Goal: Task Accomplishment & Management: Use online tool/utility

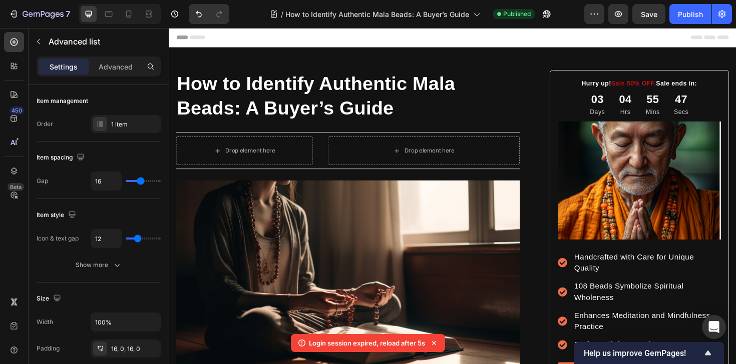
scroll to position [789, 0]
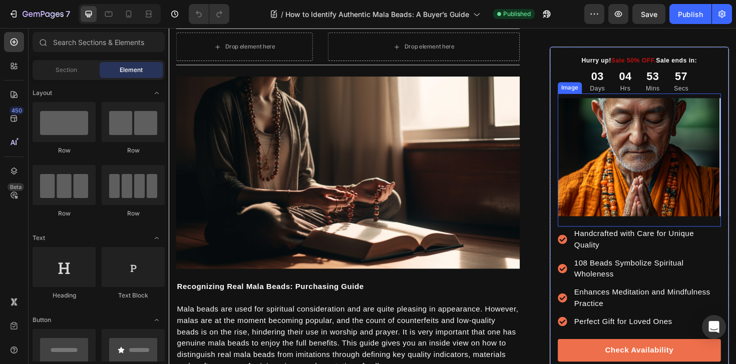
scroll to position [208, 0]
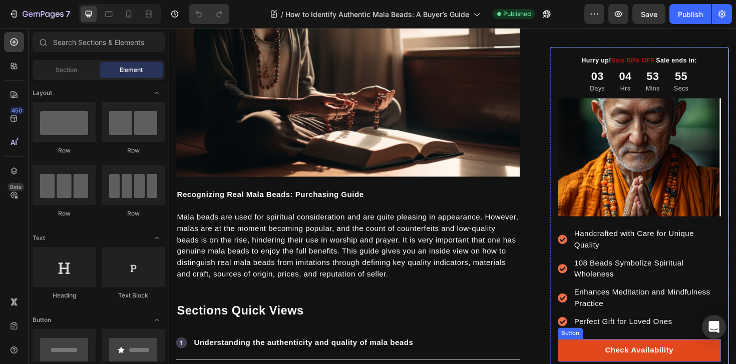
click at [603, 364] on link "Check Availability" at bounding box center [666, 370] width 173 height 24
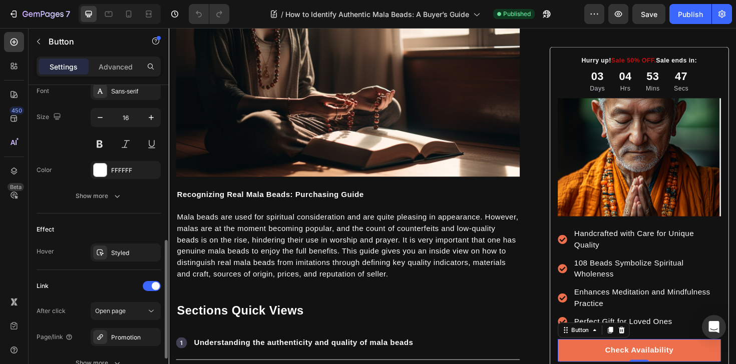
scroll to position [488, 0]
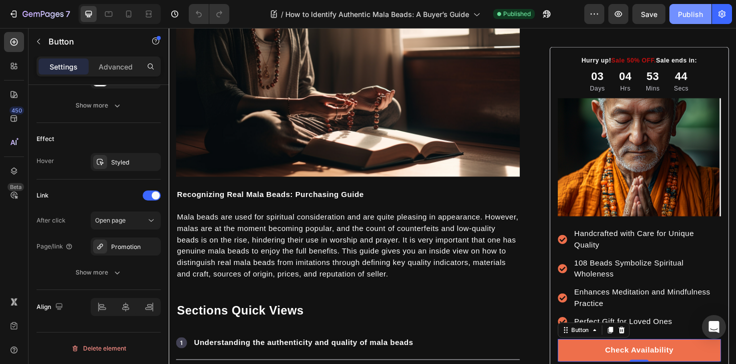
click at [686, 15] on div "Publish" at bounding box center [690, 14] width 25 height 11
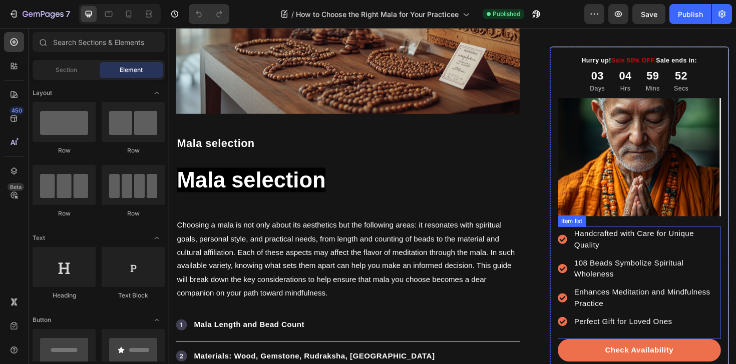
scroll to position [364, 0]
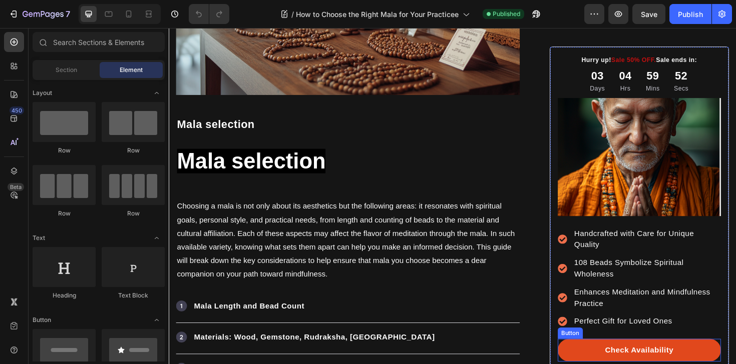
click at [615, 364] on link "Check Availability" at bounding box center [666, 370] width 173 height 24
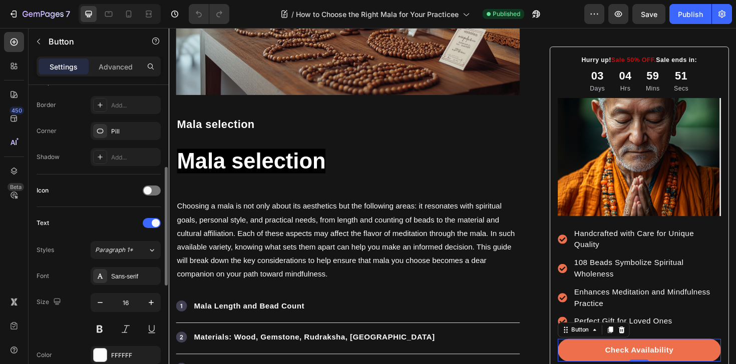
scroll to position [488, 0]
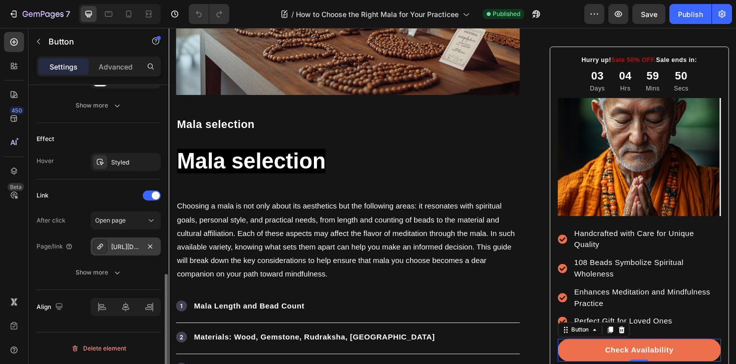
click at [123, 243] on div "[URL][DOMAIN_NAME]" at bounding box center [125, 247] width 29 height 9
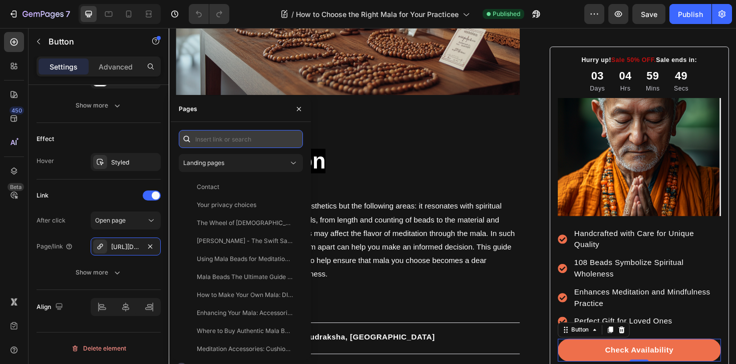
click at [238, 139] on input "text" at bounding box center [241, 139] width 124 height 18
paste input "promo"
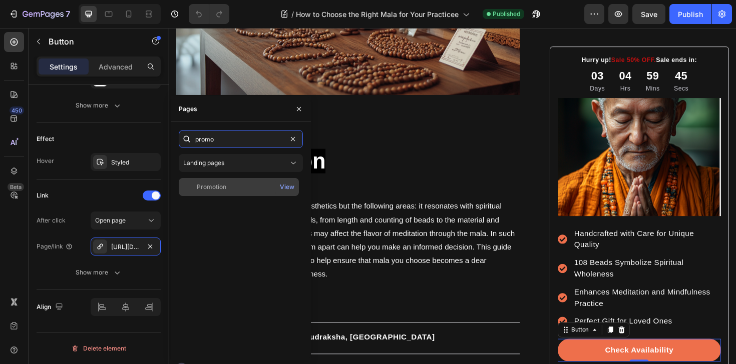
type input "promo"
click at [248, 186] on div "Promotion" at bounding box center [239, 187] width 112 height 9
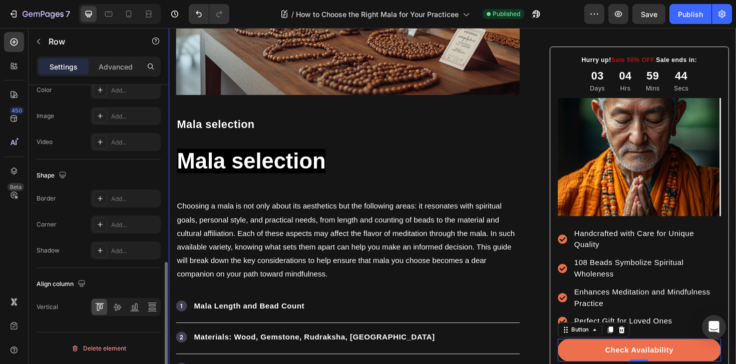
scroll to position [0, 0]
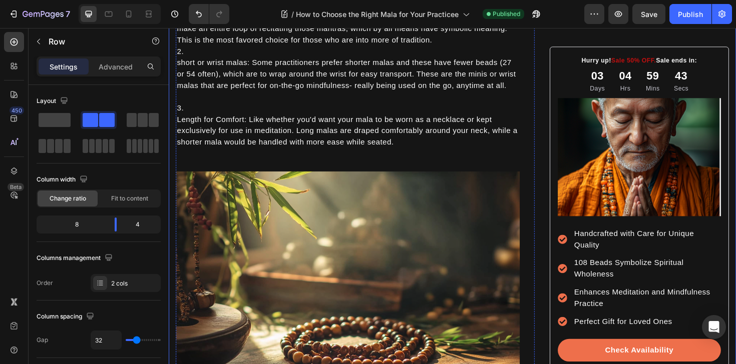
scroll to position [1108, 0]
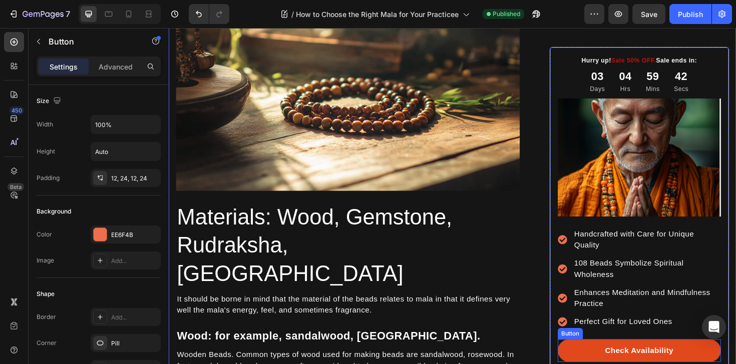
click at [610, 363] on link "Check Availability" at bounding box center [666, 370] width 173 height 24
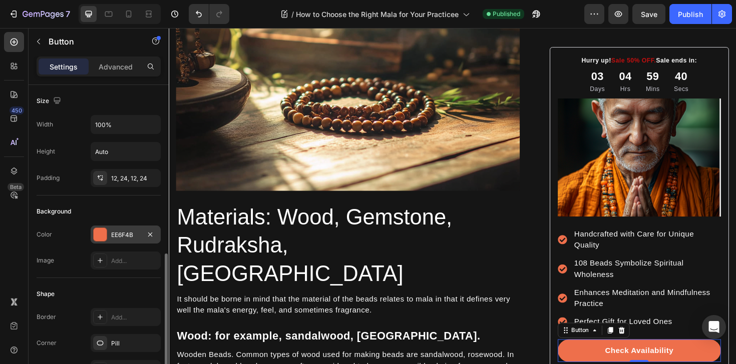
scroll to position [488, 0]
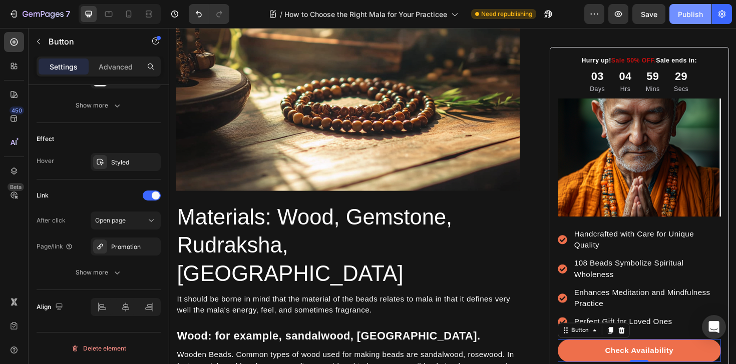
click at [688, 13] on div "Publish" at bounding box center [690, 14] width 25 height 11
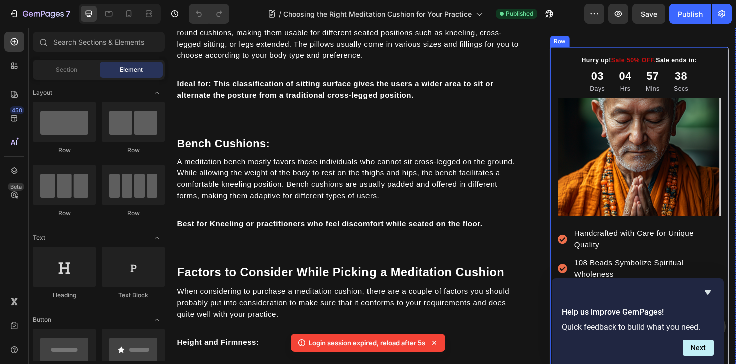
scroll to position [1376, 0]
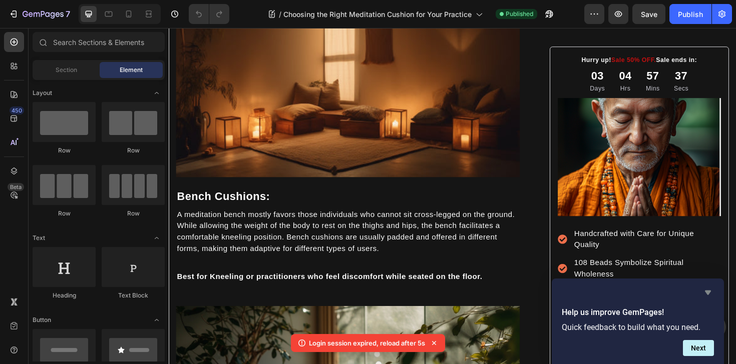
click at [706, 293] on icon "Hide survey" at bounding box center [708, 293] width 12 height 12
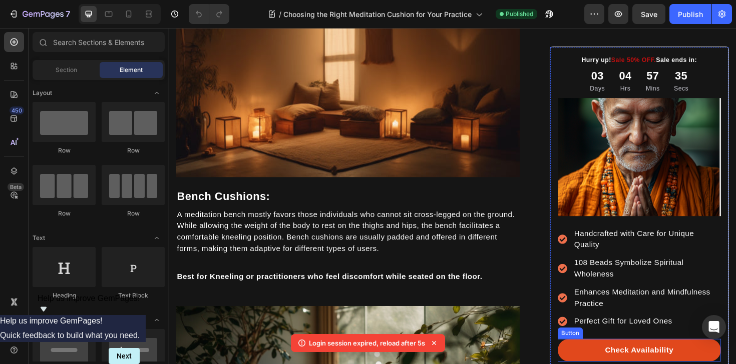
click at [596, 364] on link "Check Availability" at bounding box center [666, 370] width 173 height 24
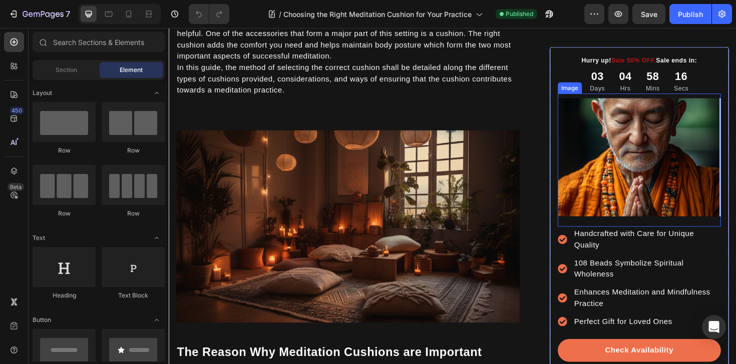
scroll to position [186, 0]
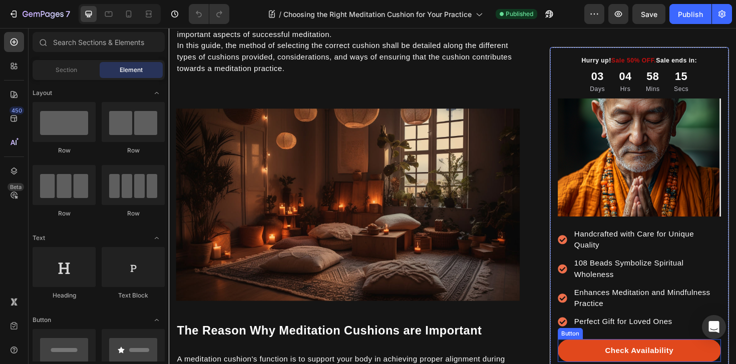
click at [620, 364] on link "Check Availability" at bounding box center [666, 370] width 173 height 24
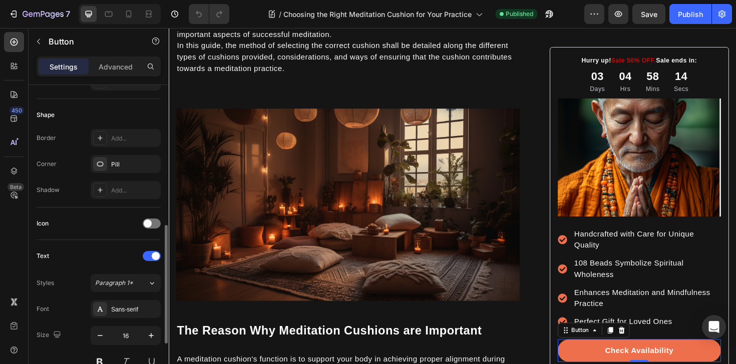
scroll to position [488, 0]
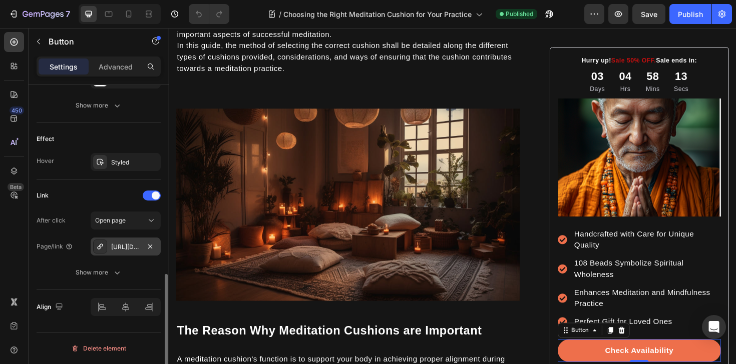
click at [130, 248] on div "[URL][DOMAIN_NAME]" at bounding box center [125, 247] width 29 height 9
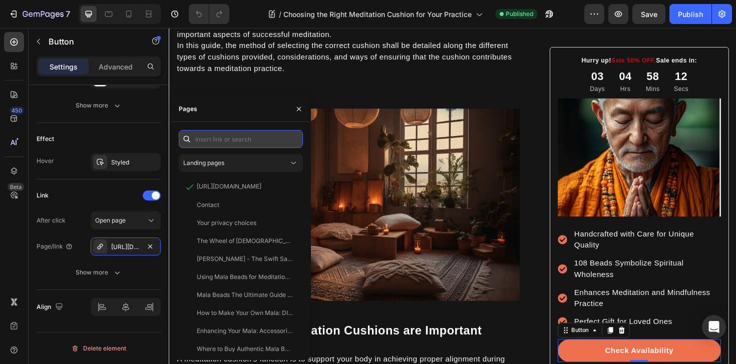
click at [260, 140] on input "text" at bounding box center [241, 139] width 124 height 18
paste input "promo"
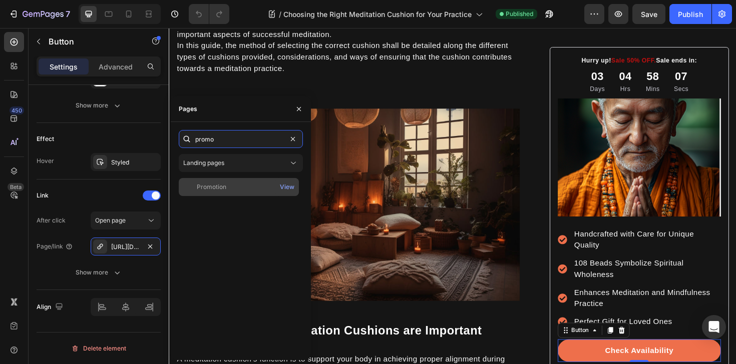
type input "promo"
click at [251, 188] on div "Promotion" at bounding box center [239, 187] width 112 height 9
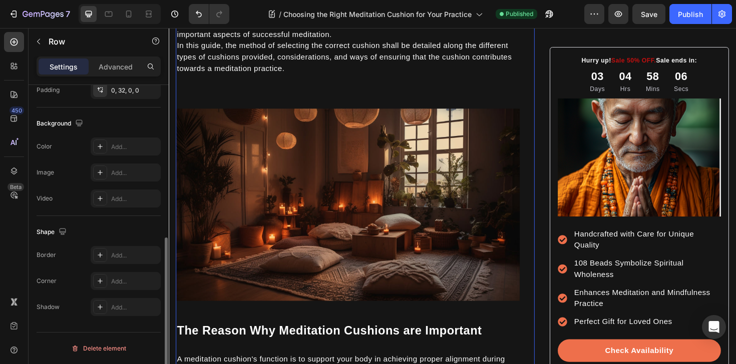
scroll to position [0, 0]
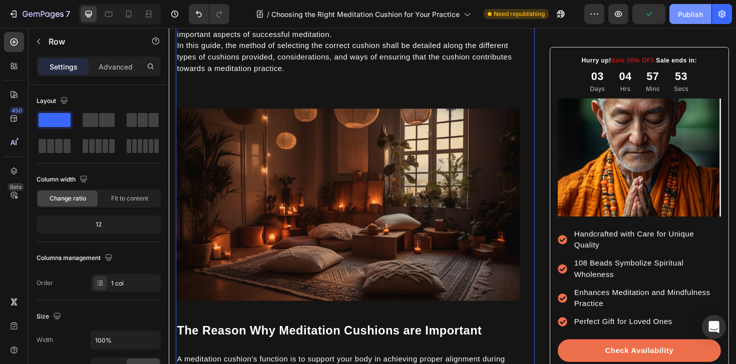
click at [687, 22] on button "Publish" at bounding box center [690, 14] width 42 height 20
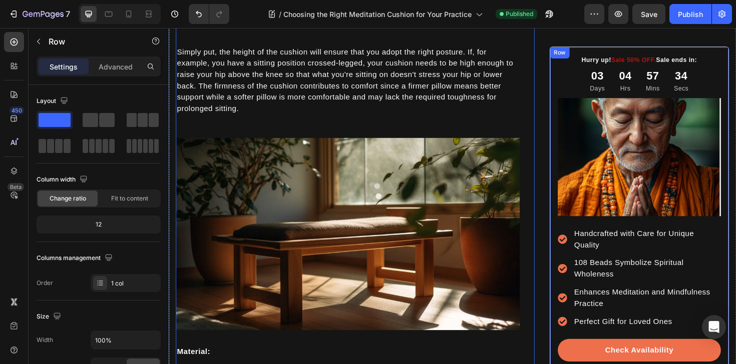
scroll to position [1755, 0]
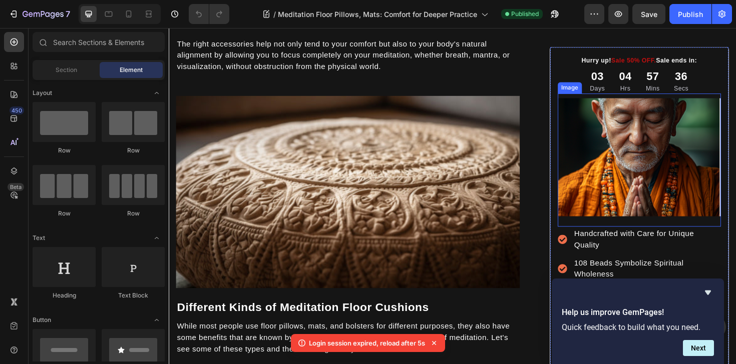
scroll to position [948, 0]
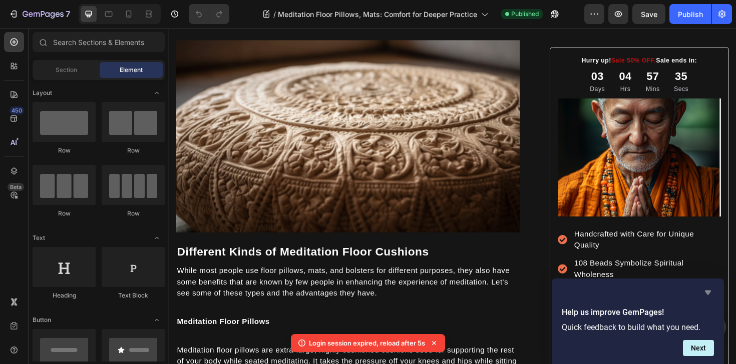
click at [706, 290] on icon "Hide survey" at bounding box center [708, 293] width 12 height 12
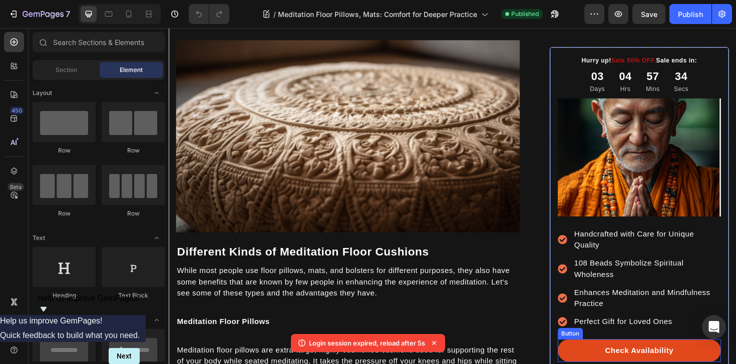
click at [591, 364] on link "Check Availability" at bounding box center [666, 370] width 173 height 24
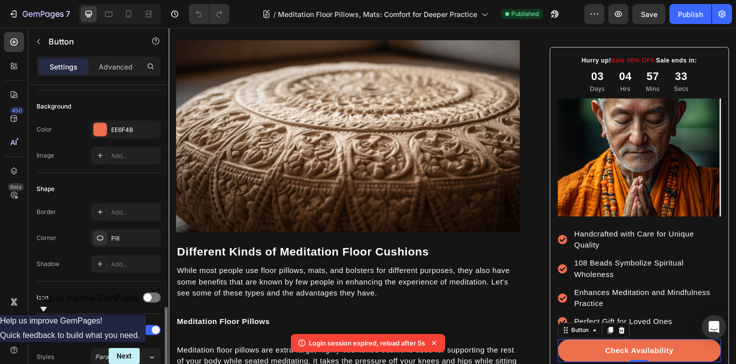
scroll to position [488, 0]
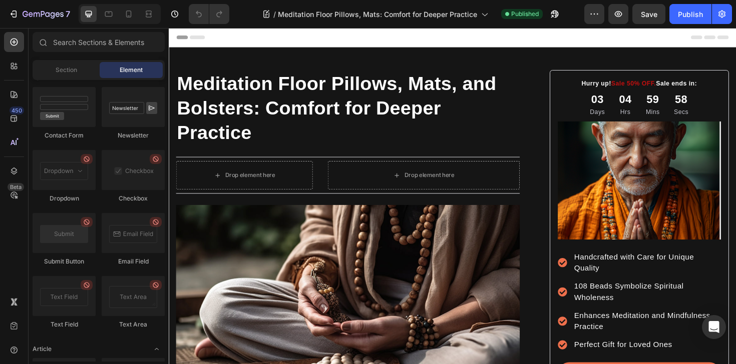
scroll to position [2378, 0]
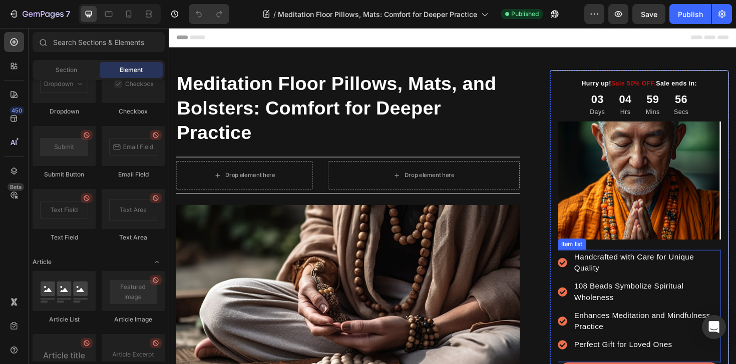
click at [623, 364] on div "Handcrafted with Care for Unique Quality 108 Beads Symbolize Spiritual Wholenes…" at bounding box center [666, 322] width 173 height 119
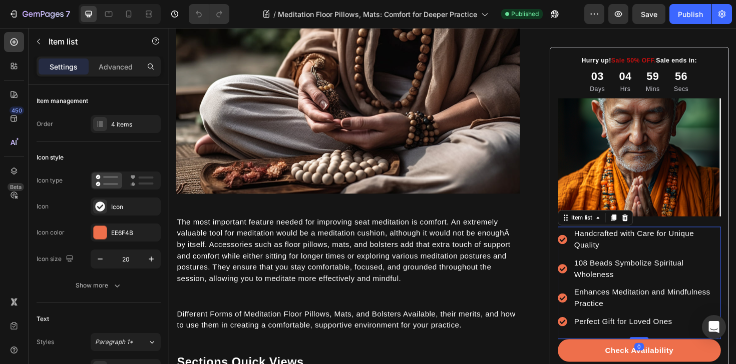
scroll to position [280, 0]
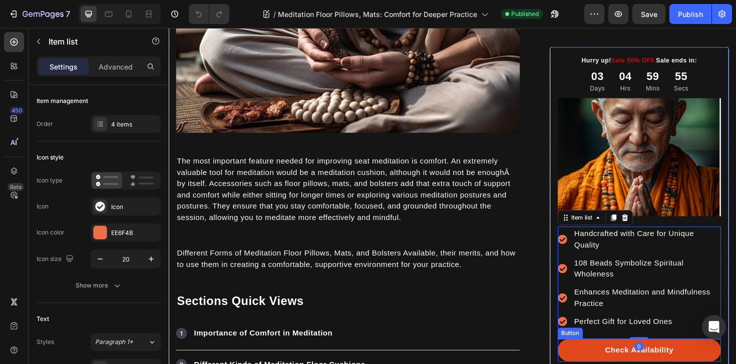
click at [615, 363] on link "Check Availability" at bounding box center [666, 370] width 173 height 24
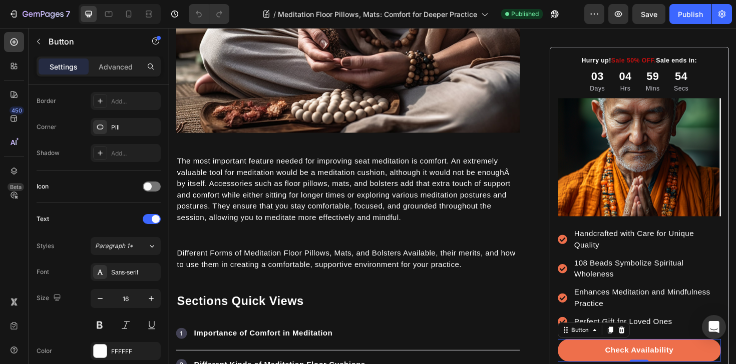
scroll to position [488, 0]
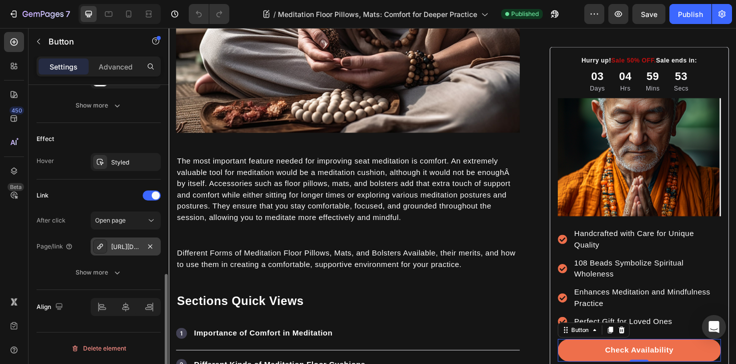
click at [128, 252] on div "[URL][DOMAIN_NAME]" at bounding box center [126, 247] width 70 height 18
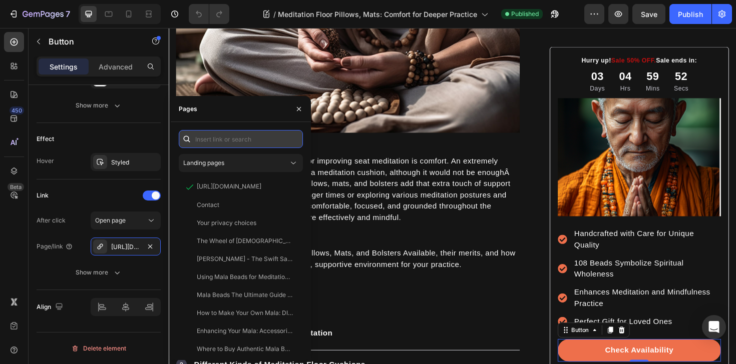
click at [244, 138] on input "text" at bounding box center [241, 139] width 124 height 18
paste input "promo"
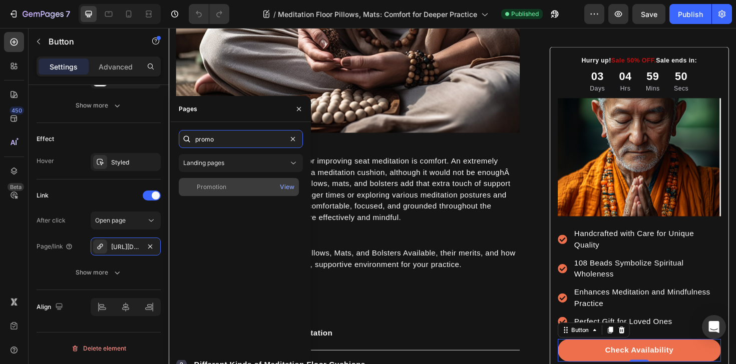
type input "promo"
click at [252, 188] on div "Promotion" at bounding box center [239, 187] width 112 height 9
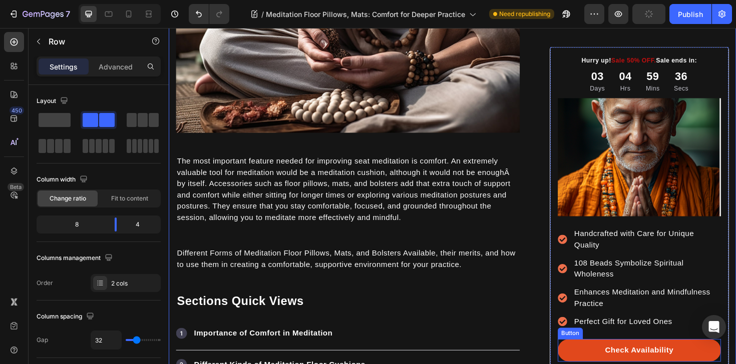
click at [593, 362] on link "Check Availability" at bounding box center [666, 370] width 173 height 24
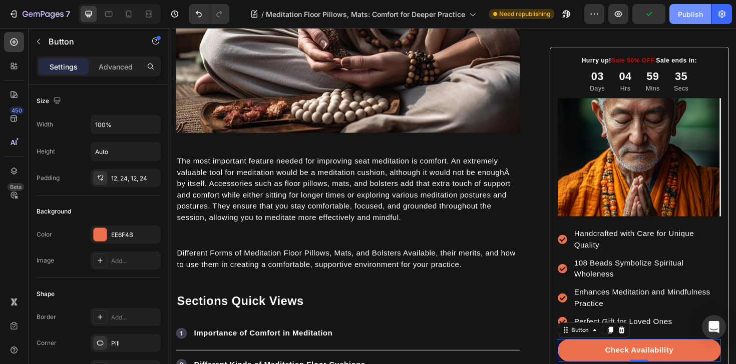
click at [704, 12] on button "Publish" at bounding box center [690, 14] width 42 height 20
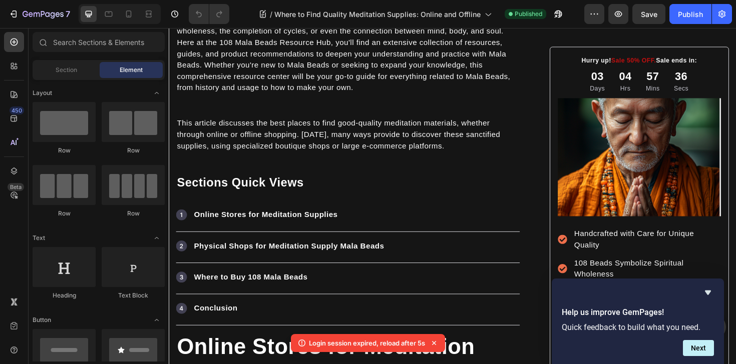
scroll to position [708, 0]
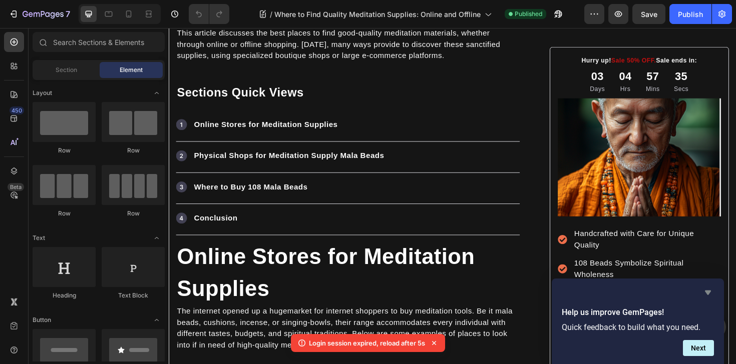
click at [706, 298] on icon "Hide survey" at bounding box center [708, 293] width 12 height 12
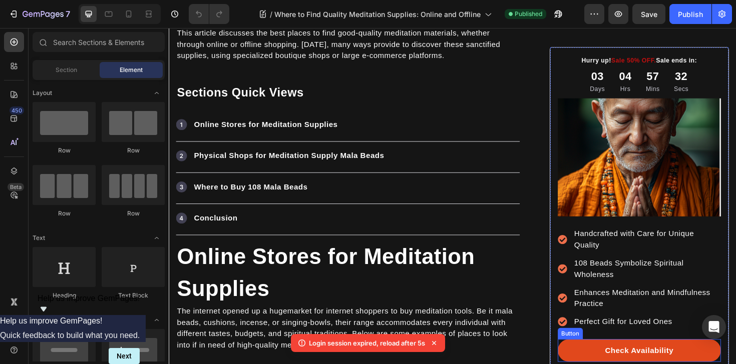
click at [582, 364] on link "Check Availability" at bounding box center [666, 370] width 173 height 24
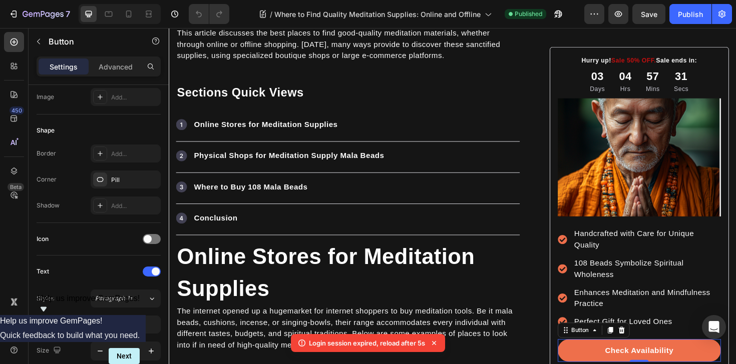
scroll to position [478, 0]
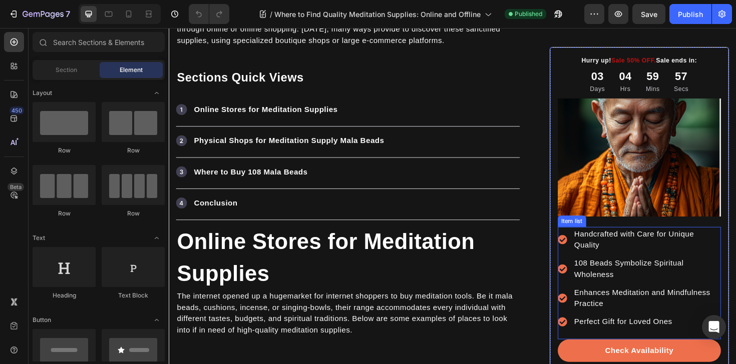
scroll to position [888, 0]
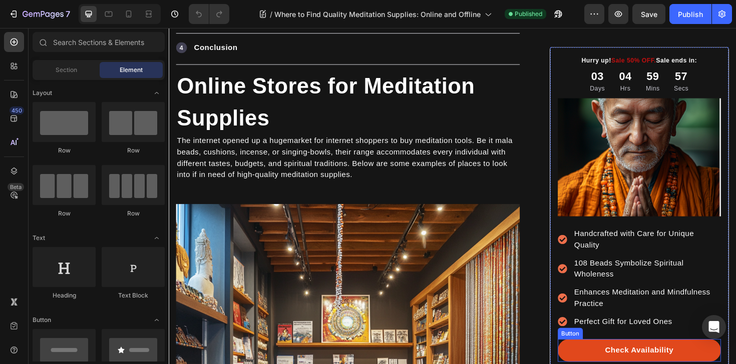
click at [602, 364] on link "Check Availability" at bounding box center [666, 370] width 173 height 24
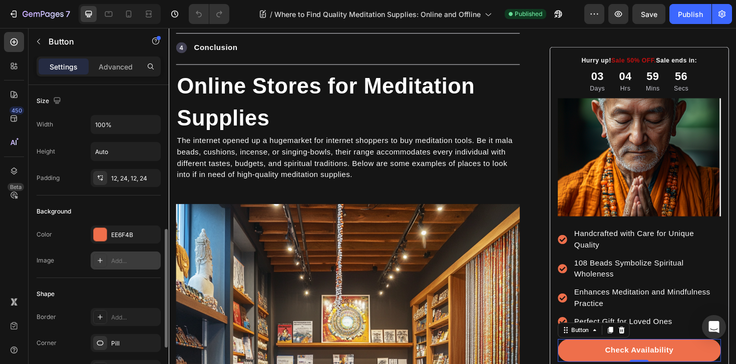
scroll to position [488, 0]
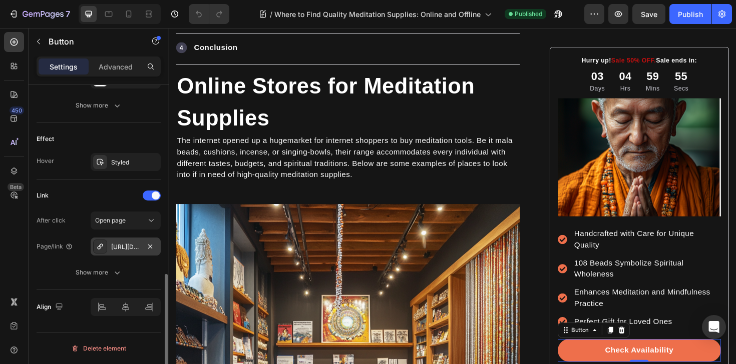
click at [121, 240] on div "https://tashithangka.com/bless-brackets" at bounding box center [126, 247] width 70 height 18
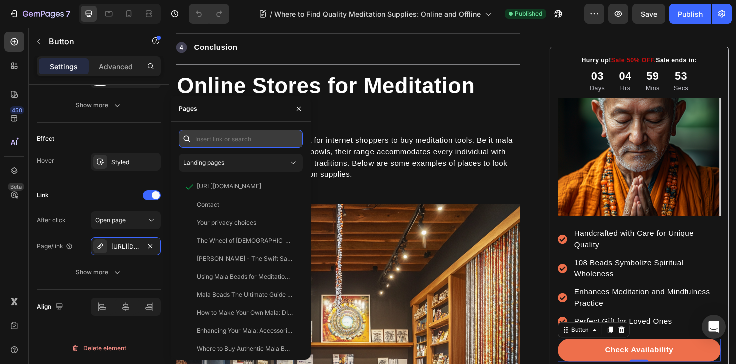
click at [227, 140] on input "text" at bounding box center [241, 139] width 124 height 18
paste input "promo"
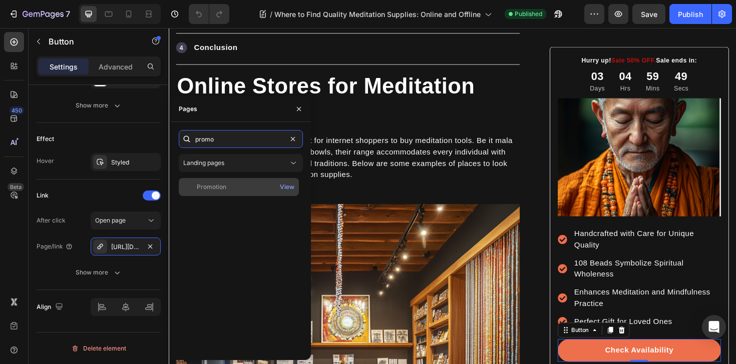
type input "promo"
click at [230, 185] on div "Promotion" at bounding box center [239, 187] width 112 height 9
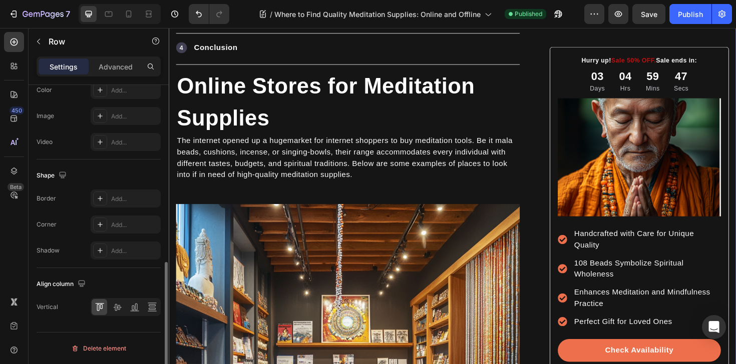
scroll to position [0, 0]
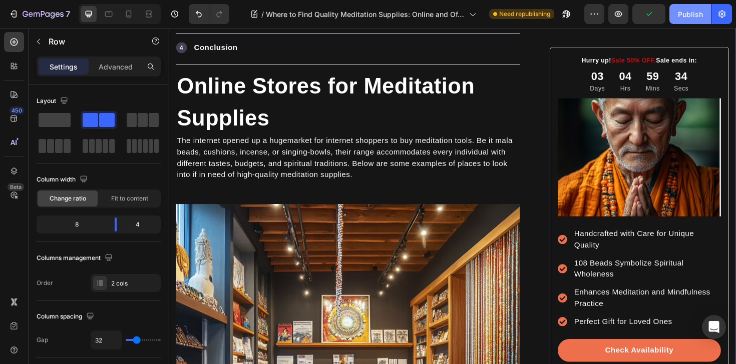
click at [692, 13] on div "Publish" at bounding box center [690, 14] width 25 height 11
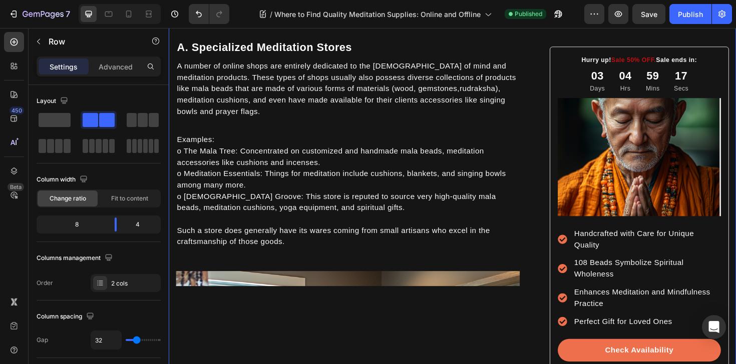
scroll to position [1512, 0]
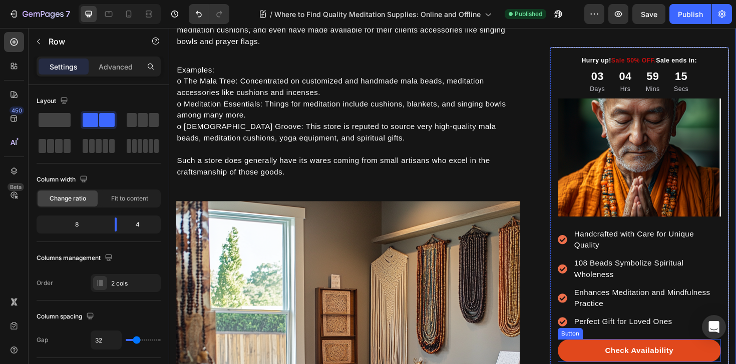
click at [589, 364] on link "Check Availability" at bounding box center [666, 370] width 173 height 24
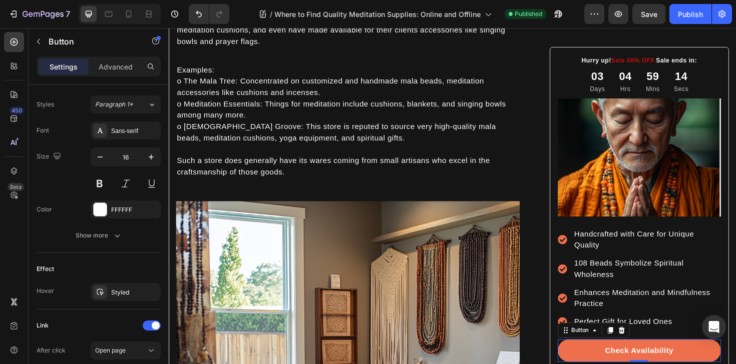
scroll to position [488, 0]
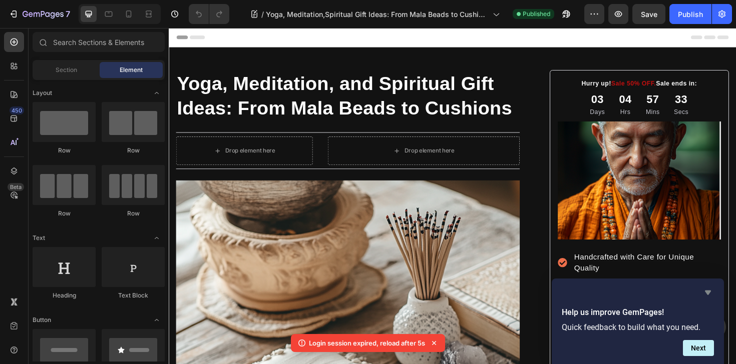
scroll to position [963, 0]
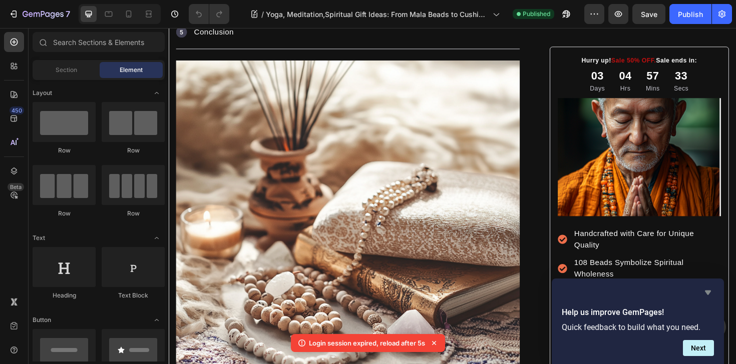
click at [705, 288] on icon "Hide survey" at bounding box center [708, 293] width 12 height 12
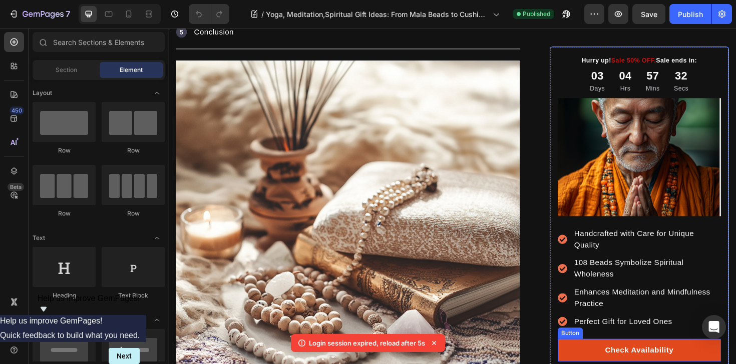
click at [583, 364] on link "Check Availability" at bounding box center [666, 370] width 173 height 24
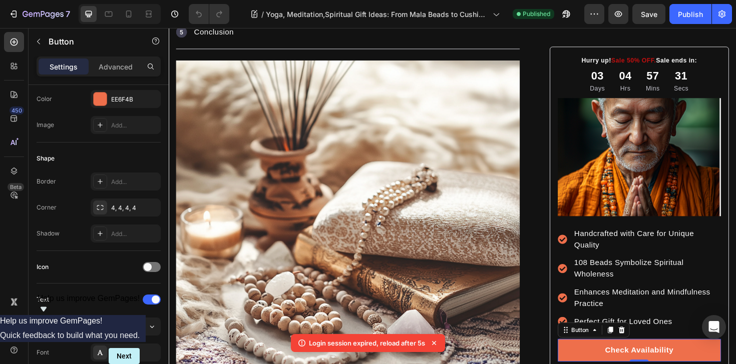
scroll to position [488, 0]
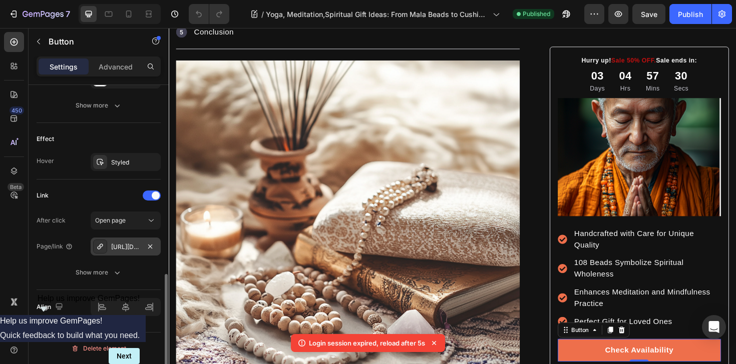
click at [118, 246] on div "[URL][DOMAIN_NAME]" at bounding box center [125, 247] width 29 height 9
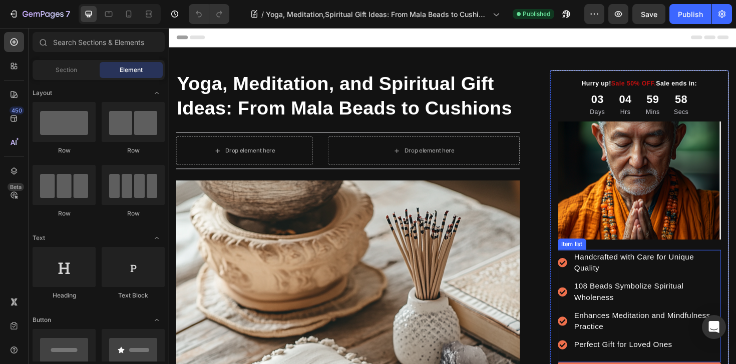
click at [625, 364] on div "Handcrafted with Care for Unique Quality 108 Beads Symbolize Spiritual Wholenes…" at bounding box center [666, 322] width 173 height 119
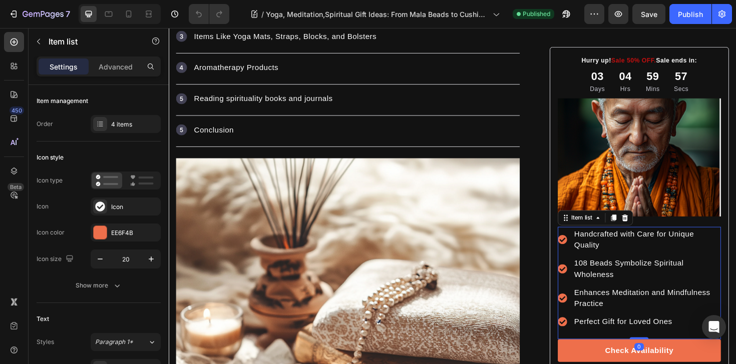
scroll to position [928, 0]
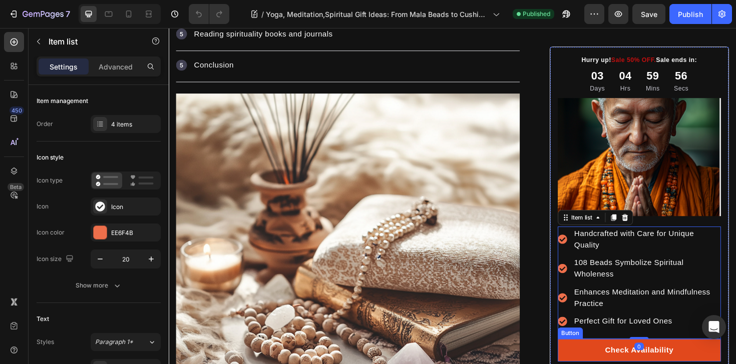
click at [604, 364] on link "Check Availability" at bounding box center [666, 370] width 173 height 24
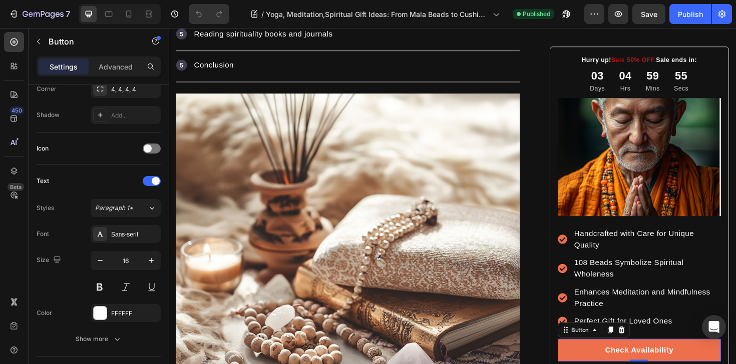
scroll to position [488, 0]
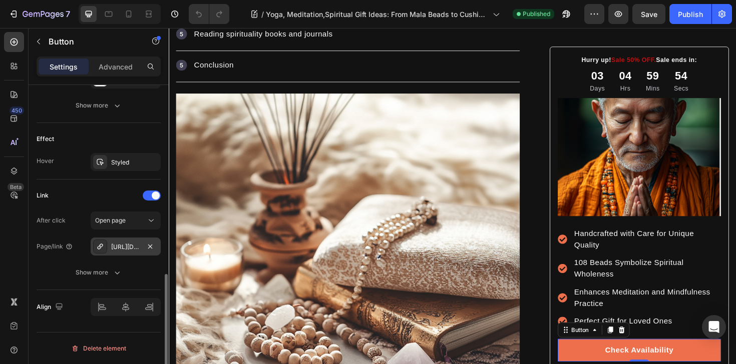
click at [118, 243] on div "[URL][DOMAIN_NAME]" at bounding box center [125, 247] width 29 height 9
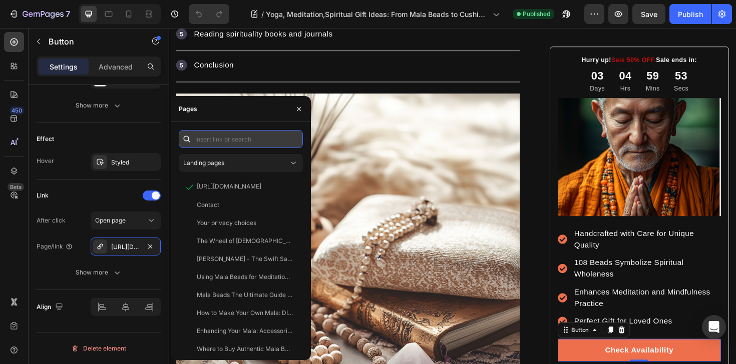
click at [215, 139] on input "text" at bounding box center [241, 139] width 124 height 18
paste input "promo"
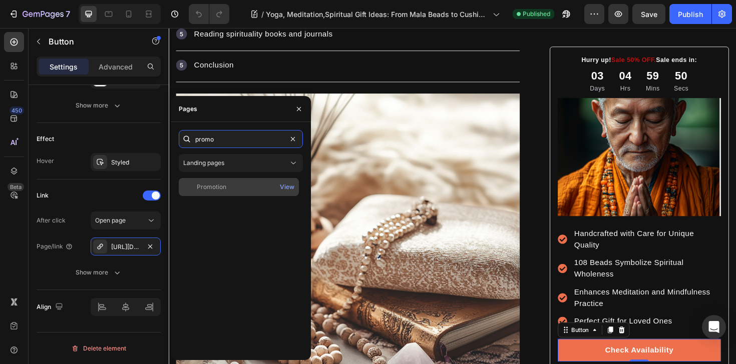
type input "promo"
click at [241, 190] on div "Promotion" at bounding box center [239, 187] width 112 height 9
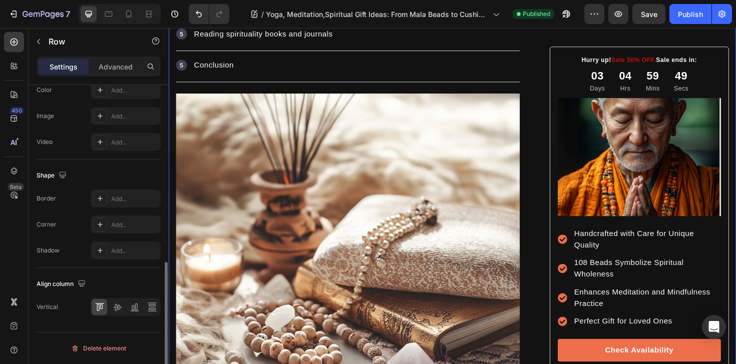
scroll to position [0, 0]
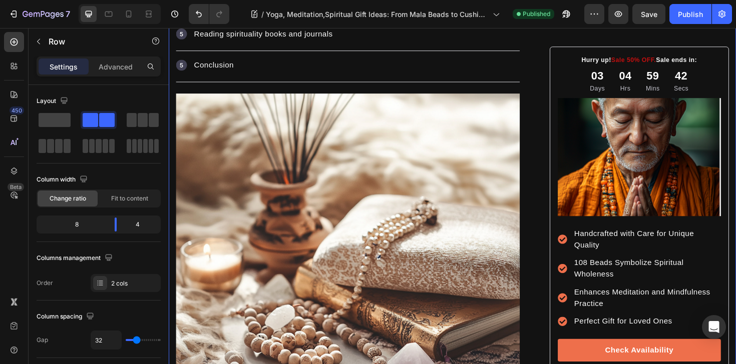
click at [677, 17] on button "Publish" at bounding box center [690, 14] width 42 height 20
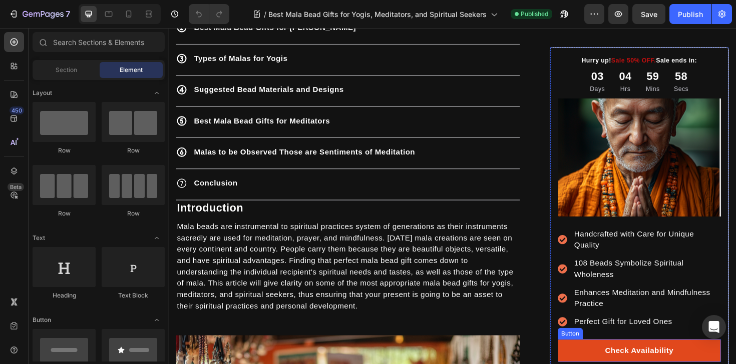
click at [599, 364] on link "Check Availability" at bounding box center [666, 370] width 173 height 24
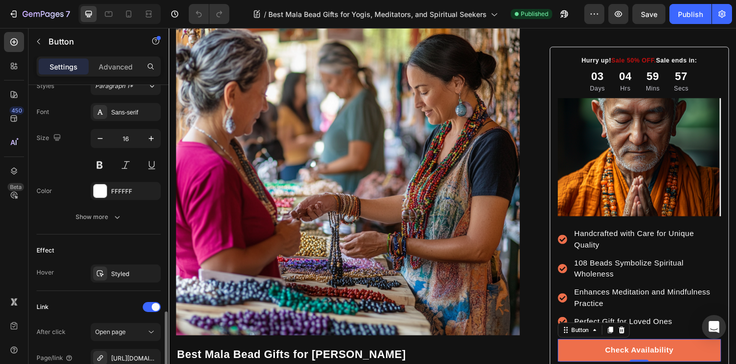
scroll to position [488, 0]
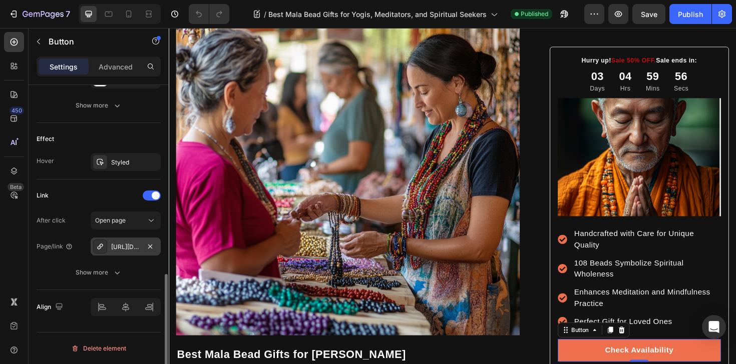
click at [120, 240] on div "[URL][DOMAIN_NAME]" at bounding box center [126, 247] width 70 height 18
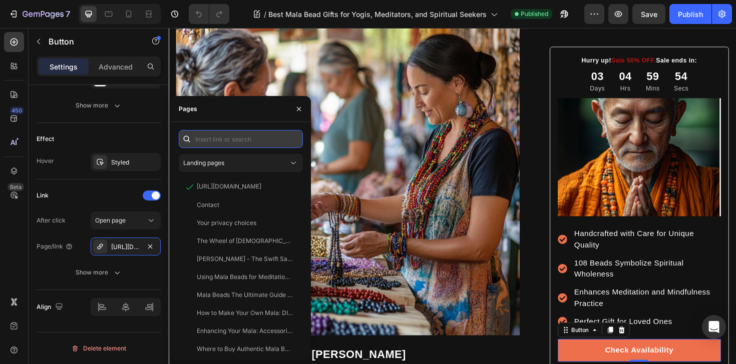
click at [242, 139] on input "text" at bounding box center [241, 139] width 124 height 18
paste input "promo"
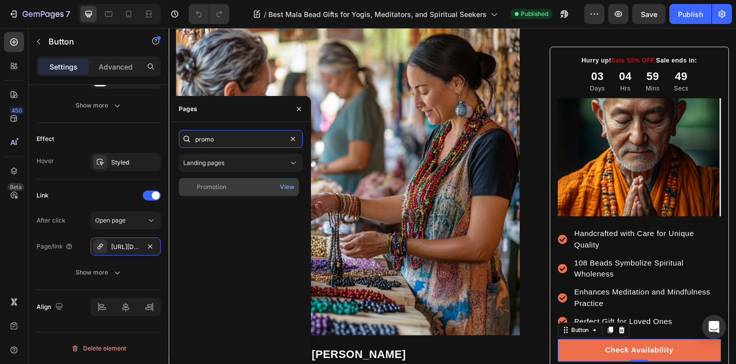
type input "promo"
click at [244, 189] on div "Promotion" at bounding box center [239, 187] width 112 height 9
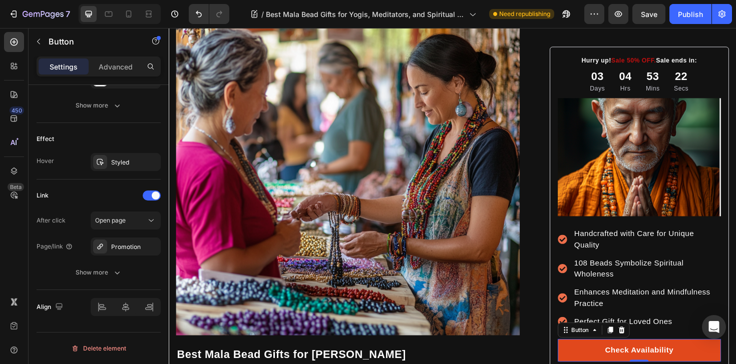
click at [606, 364] on link "Check Availability" at bounding box center [666, 370] width 173 height 24
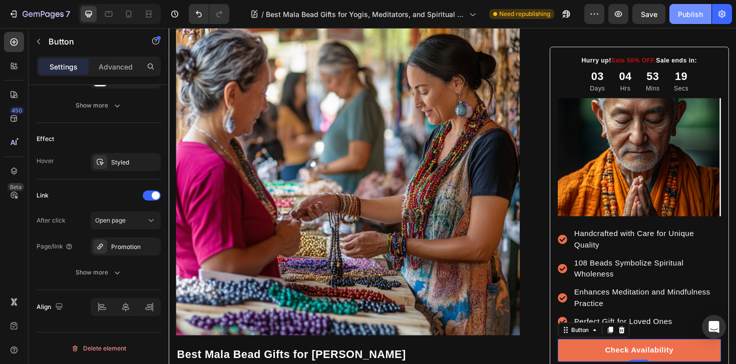
click at [688, 16] on div "Publish" at bounding box center [690, 14] width 25 height 11
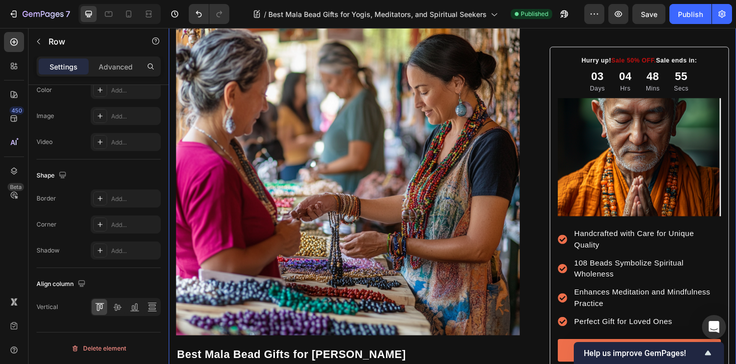
scroll to position [0, 0]
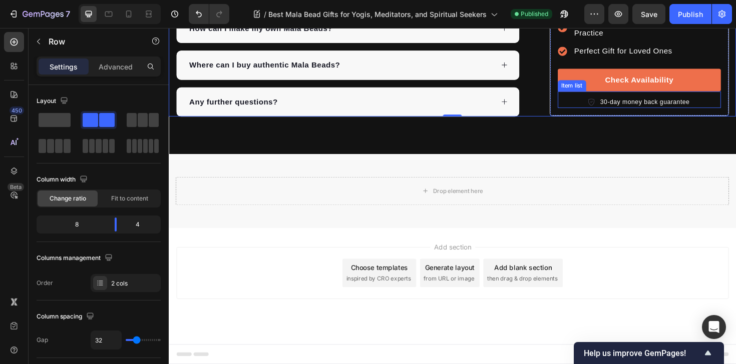
click at [598, 93] on div "Item list" at bounding box center [595, 90] width 30 height 12
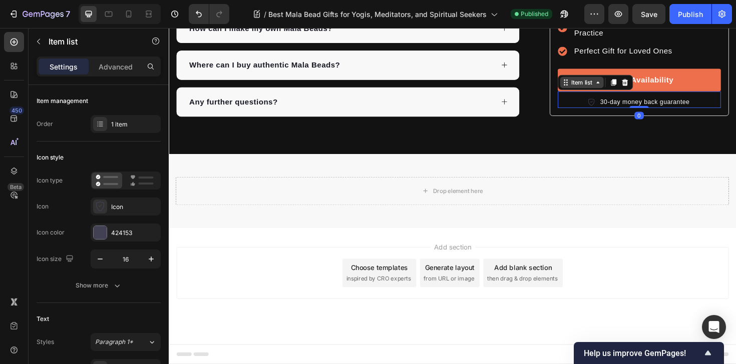
scroll to position [5909, 0]
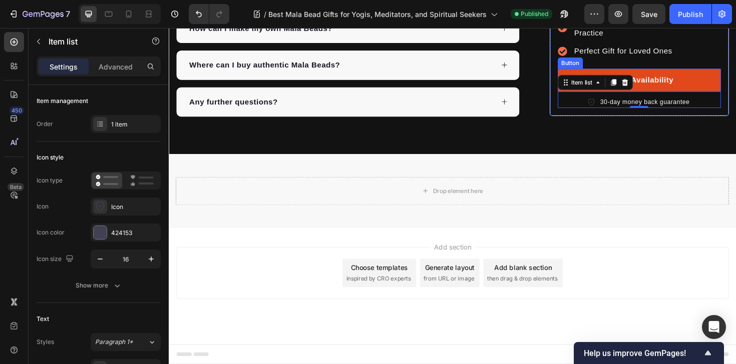
click at [735, 86] on link "Check Availability" at bounding box center [666, 84] width 173 height 24
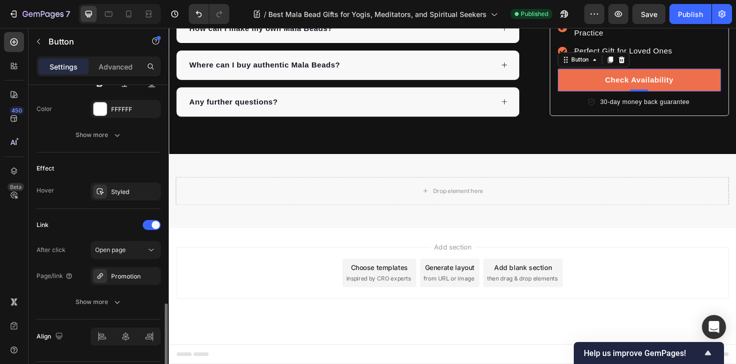
scroll to position [488, 0]
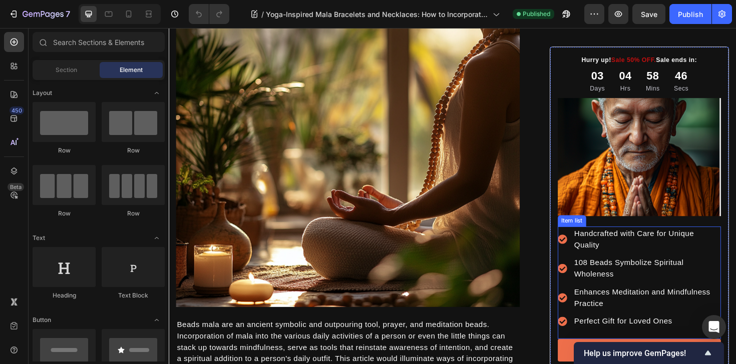
scroll to position [329, 0]
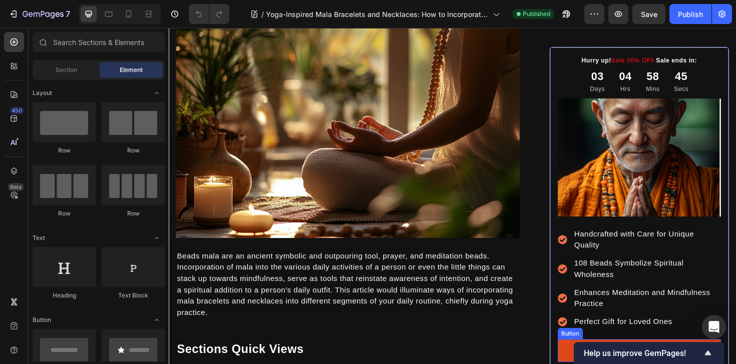
click at [586, 364] on link "Check Availability" at bounding box center [666, 370] width 173 height 24
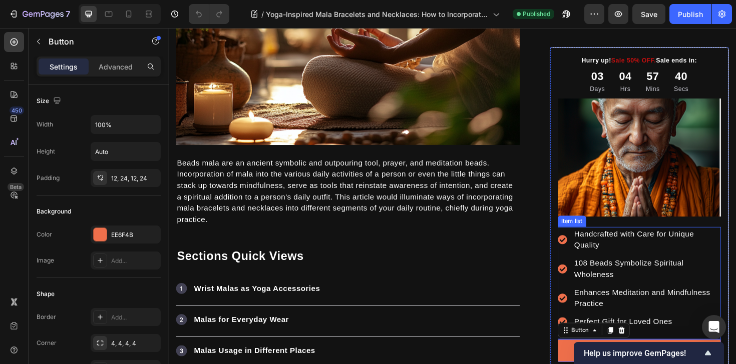
scroll to position [446, 0]
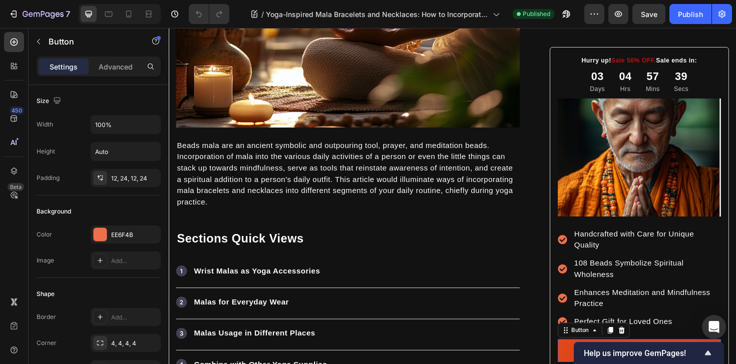
click at [581, 364] on link "Check Availability" at bounding box center [666, 370] width 173 height 24
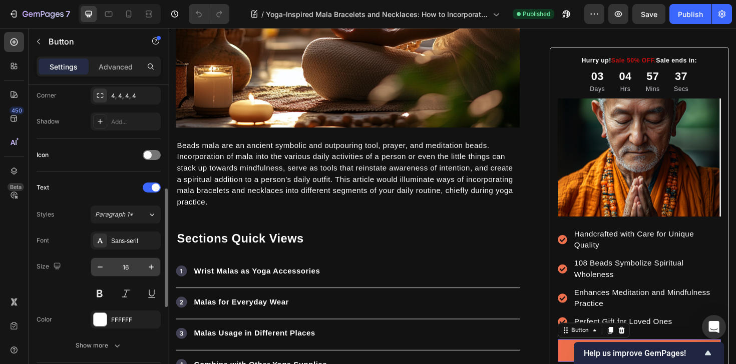
scroll to position [488, 0]
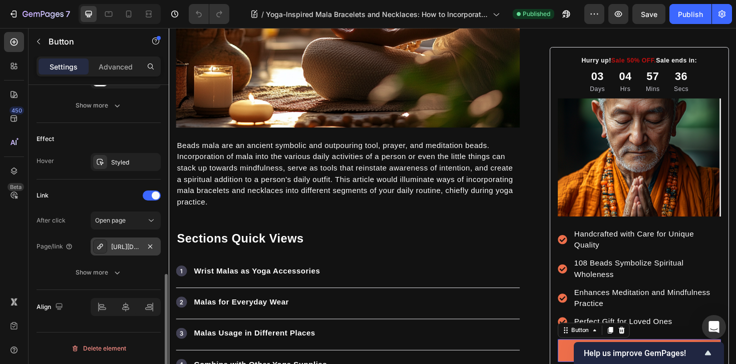
click at [137, 246] on div "[URL][DOMAIN_NAME]" at bounding box center [125, 247] width 29 height 9
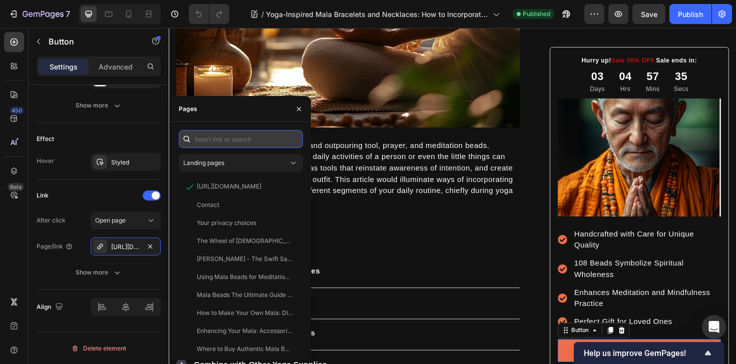
click at [251, 134] on input "text" at bounding box center [241, 139] width 124 height 18
paste input "promotion"
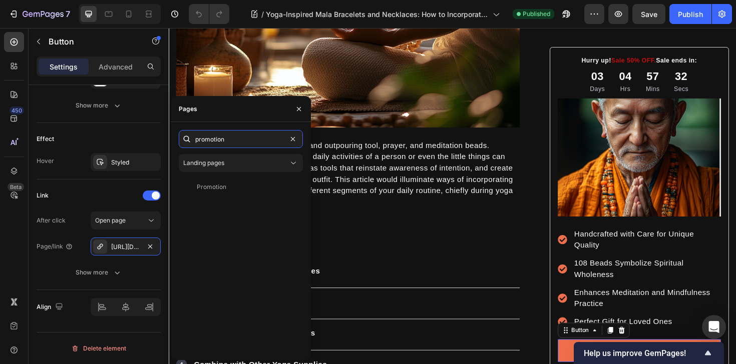
type input "promotion"
click at [259, 187] on div "Promotion" at bounding box center [239, 187] width 112 height 9
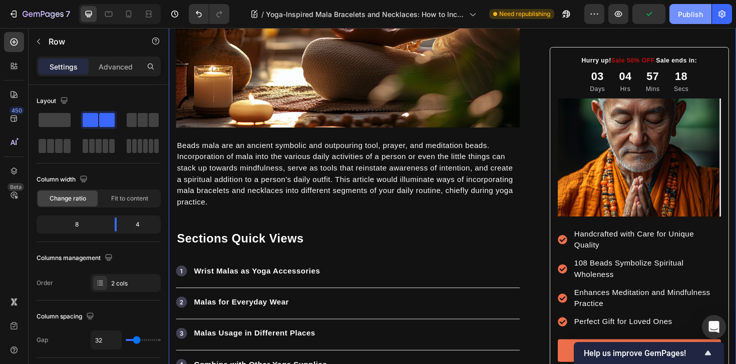
click at [696, 18] on div "Publish" at bounding box center [690, 14] width 25 height 11
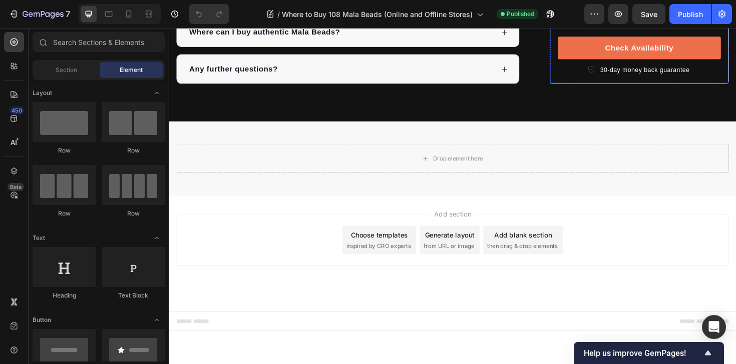
scroll to position [6312, 0]
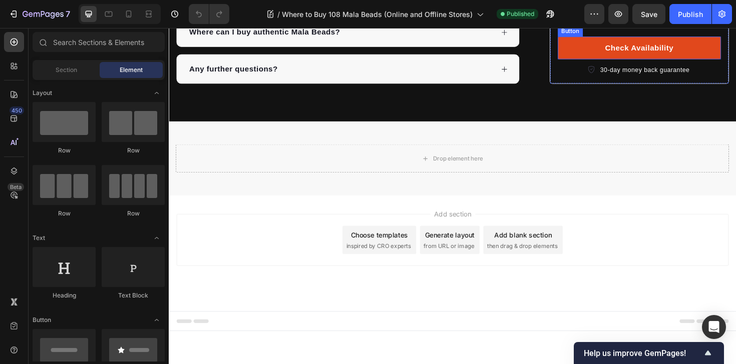
click at [606, 61] on link "Check Availability" at bounding box center [666, 49] width 173 height 24
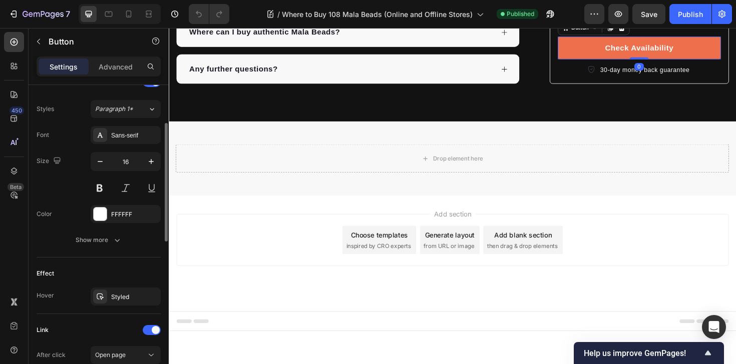
scroll to position [488, 0]
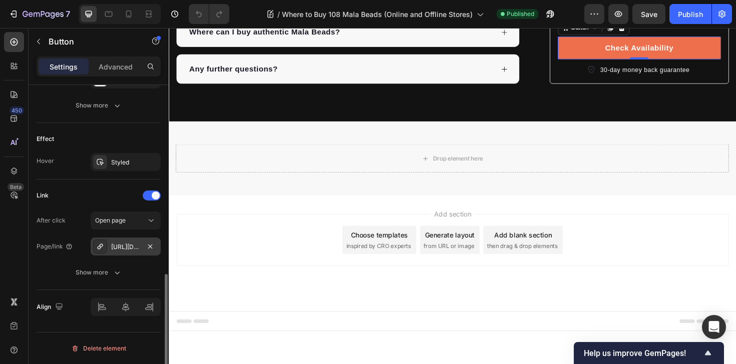
click at [118, 248] on div "[URL][DOMAIN_NAME]" at bounding box center [125, 247] width 29 height 9
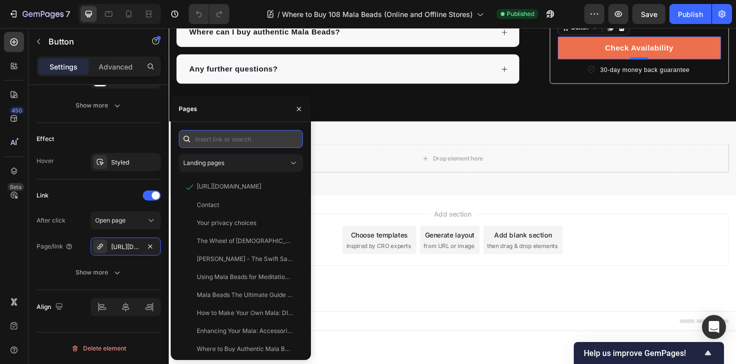
click at [229, 142] on input "text" at bounding box center [241, 139] width 124 height 18
paste input "promotion"
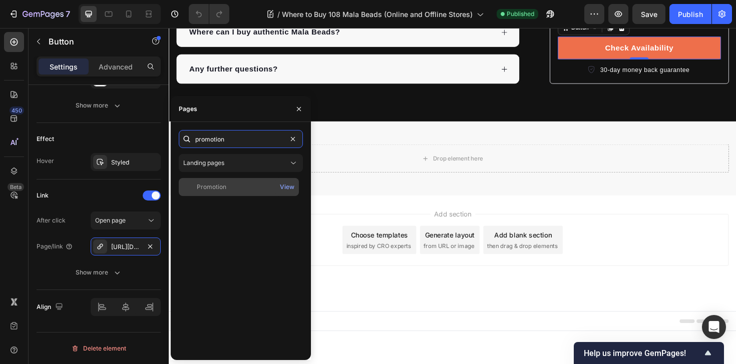
type input "promotion"
click at [241, 194] on div "Promotion View" at bounding box center [239, 187] width 120 height 18
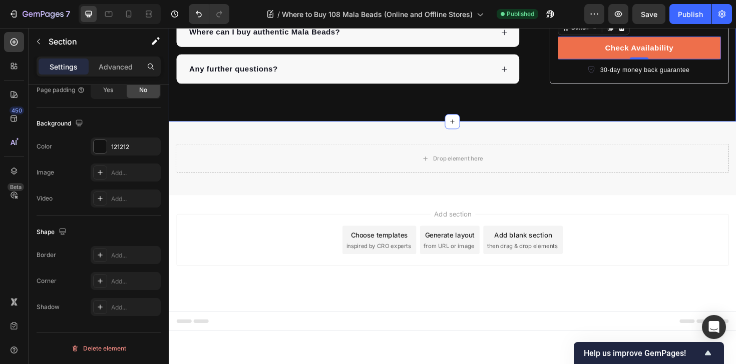
scroll to position [0, 0]
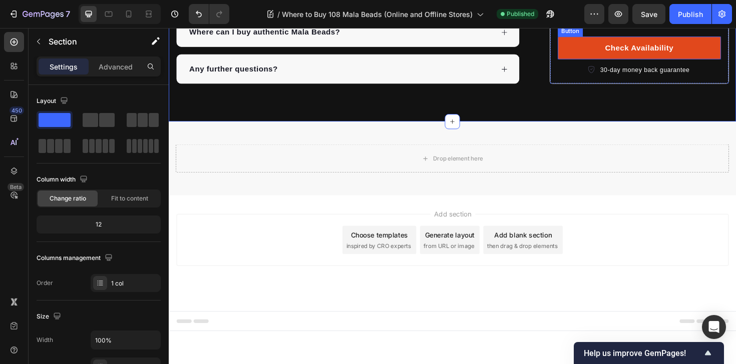
click at [608, 61] on link "Check Availability" at bounding box center [666, 49] width 173 height 24
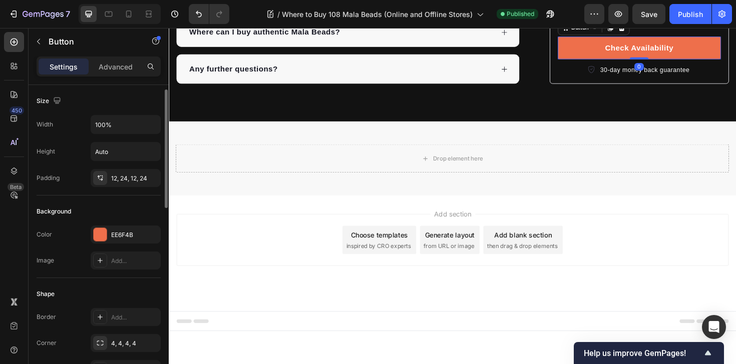
scroll to position [488, 0]
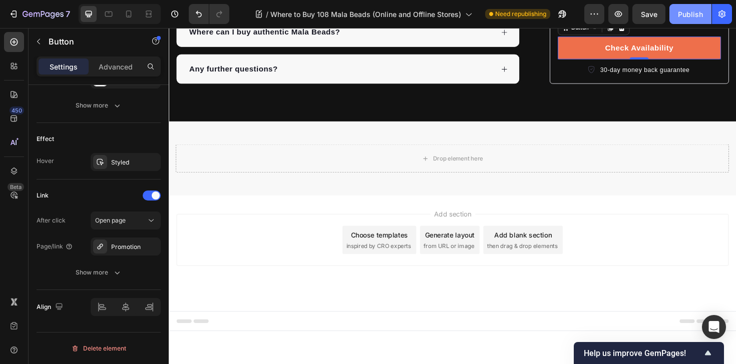
click at [686, 22] on button "Publish" at bounding box center [690, 14] width 42 height 20
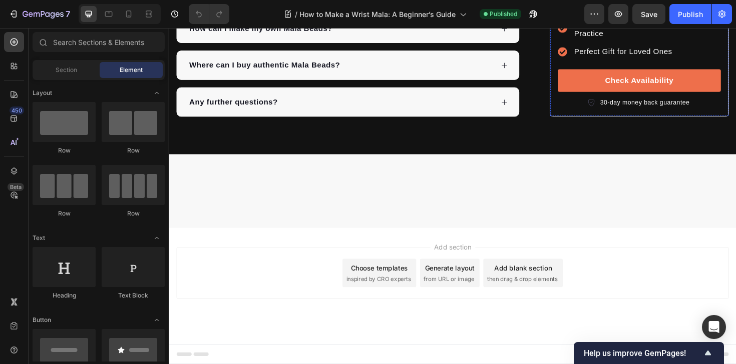
scroll to position [4247, 0]
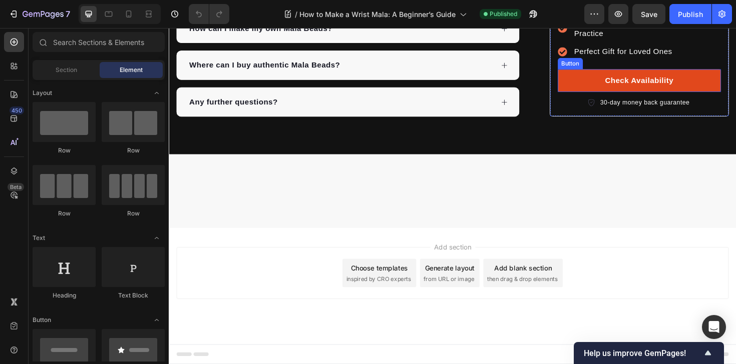
click at [589, 96] on link "Check Availability" at bounding box center [666, 84] width 173 height 24
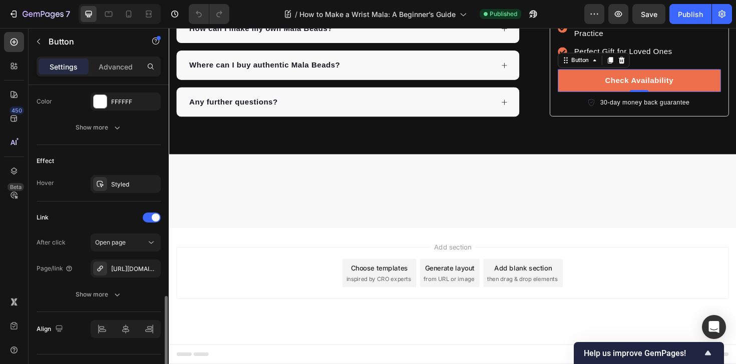
scroll to position [488, 0]
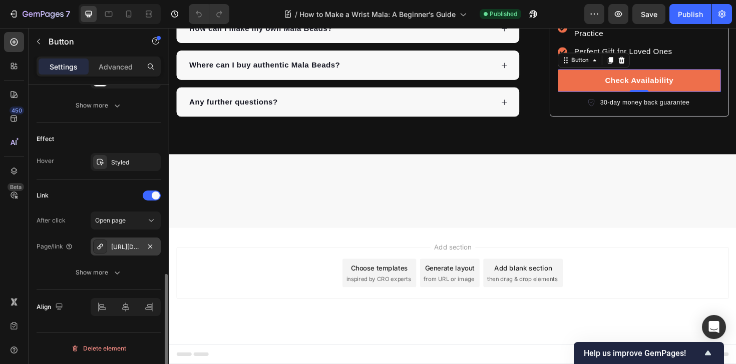
click at [122, 246] on div "https://tashithangka.com/news/108-mala-beads-resource-hub" at bounding box center [125, 247] width 29 height 9
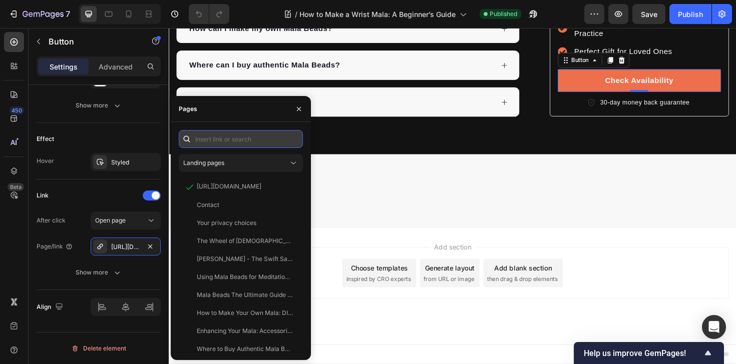
click at [222, 144] on input "text" at bounding box center [241, 139] width 124 height 18
paste input "promotion"
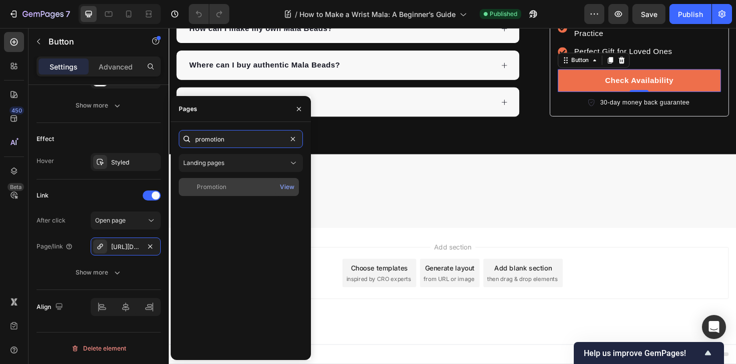
type input "promotion"
click at [244, 192] on div "Promotion View" at bounding box center [239, 187] width 120 height 18
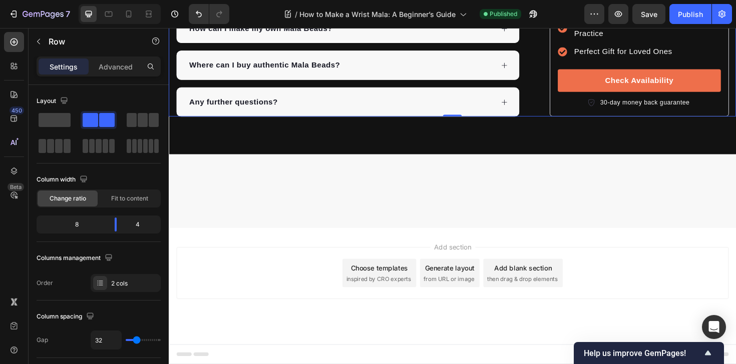
scroll to position [4294, 0]
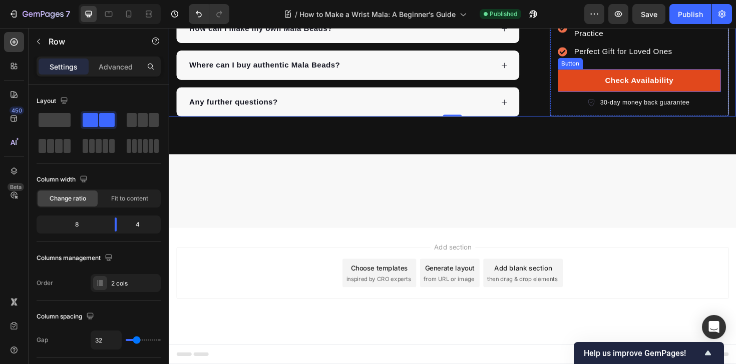
click at [588, 96] on link "Check Availability" at bounding box center [666, 84] width 173 height 24
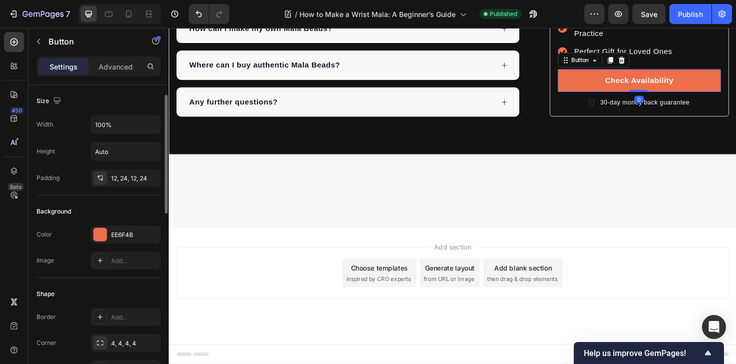
scroll to position [488, 0]
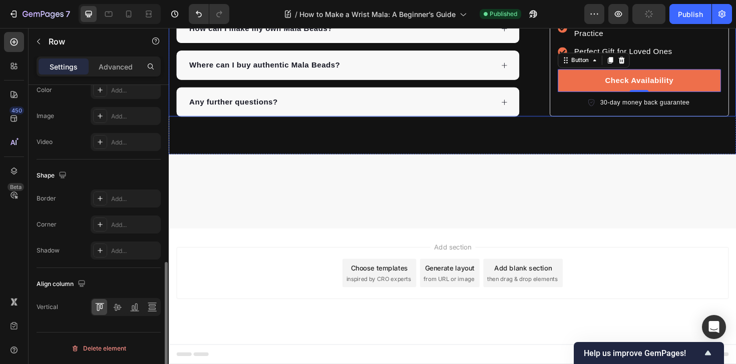
scroll to position [0, 0]
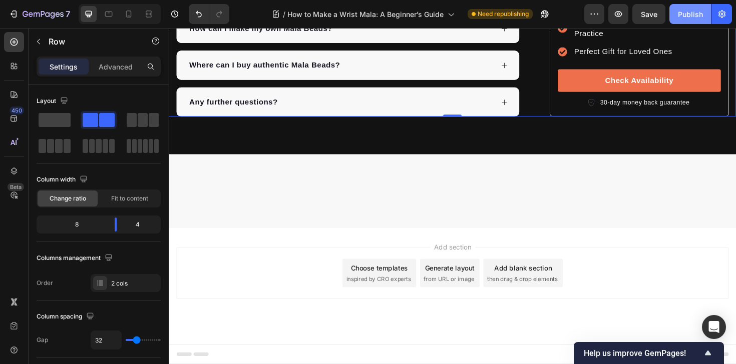
click at [690, 10] on div "Publish" at bounding box center [690, 14] width 25 height 11
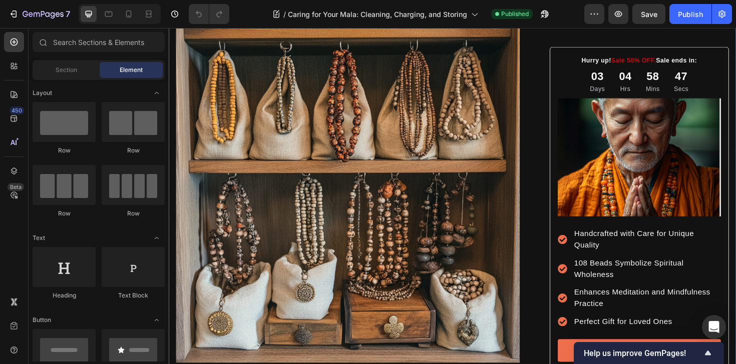
scroll to position [226, 0]
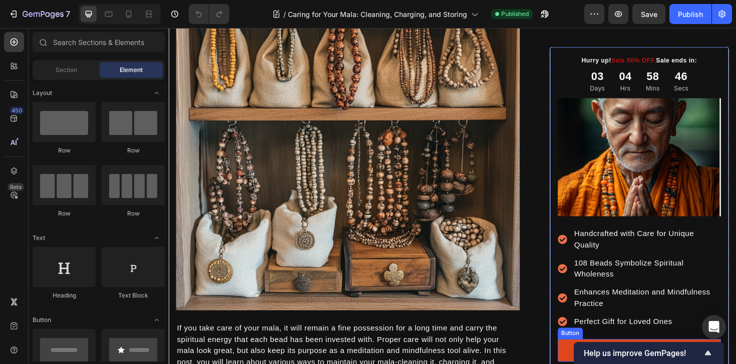
click at [582, 364] on link "Check Availability" at bounding box center [666, 370] width 173 height 24
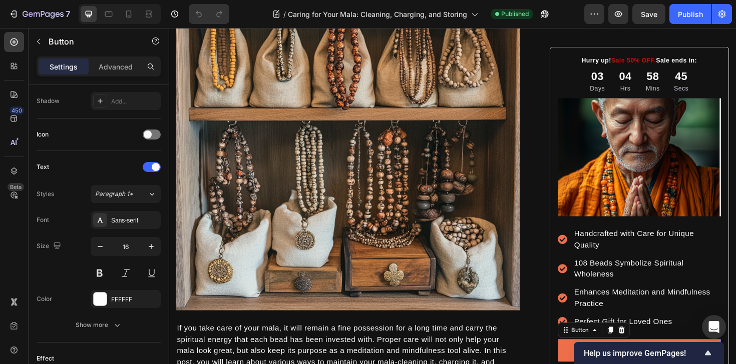
scroll to position [488, 0]
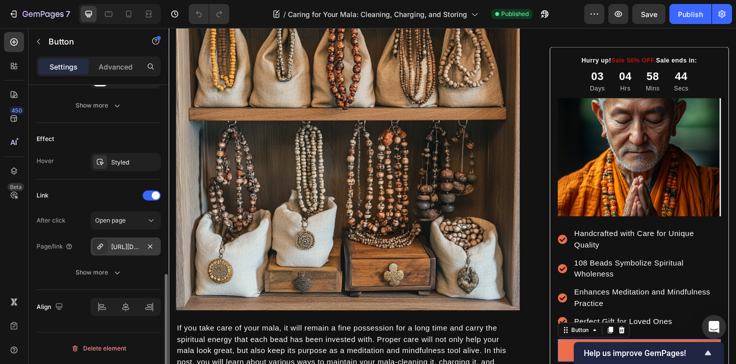
click at [117, 245] on div "https://tashithangka.com/news/108-mala-beads-resource-hub" at bounding box center [125, 247] width 29 height 9
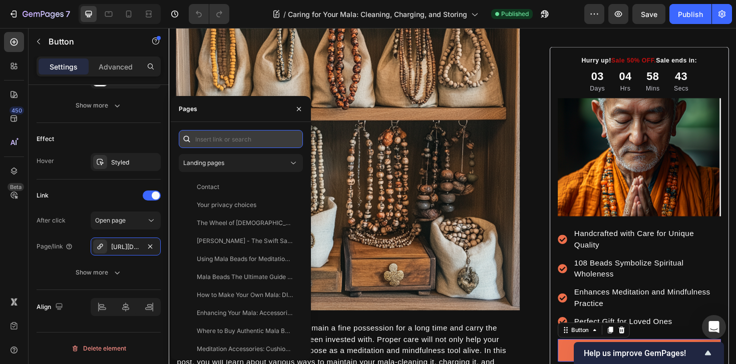
click at [231, 134] on input "text" at bounding box center [241, 139] width 124 height 18
paste input "TTB00220"
type input "TTB00220"
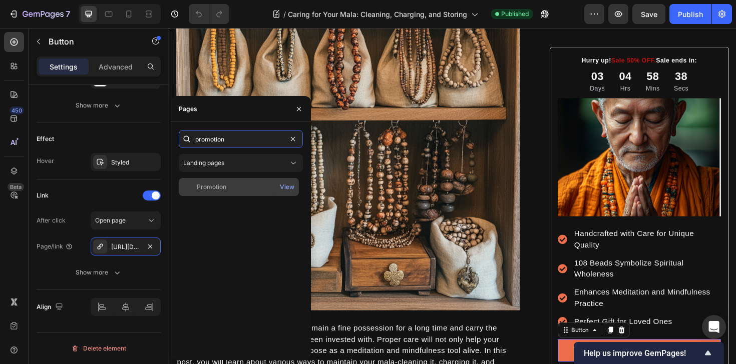
type input "promotion"
click at [246, 188] on div "Promotion" at bounding box center [239, 187] width 112 height 9
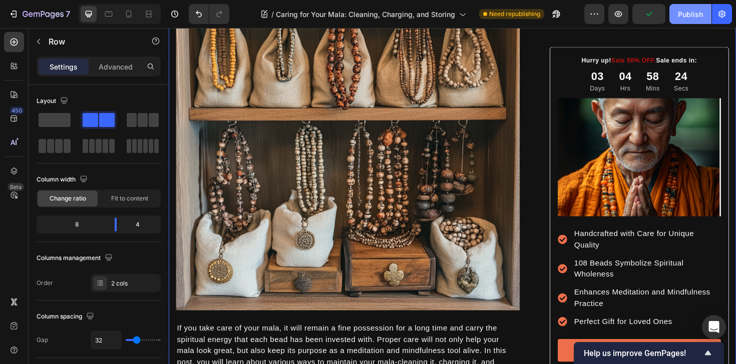
click at [682, 8] on button "Publish" at bounding box center [690, 14] width 42 height 20
